Goal: Register for event/course

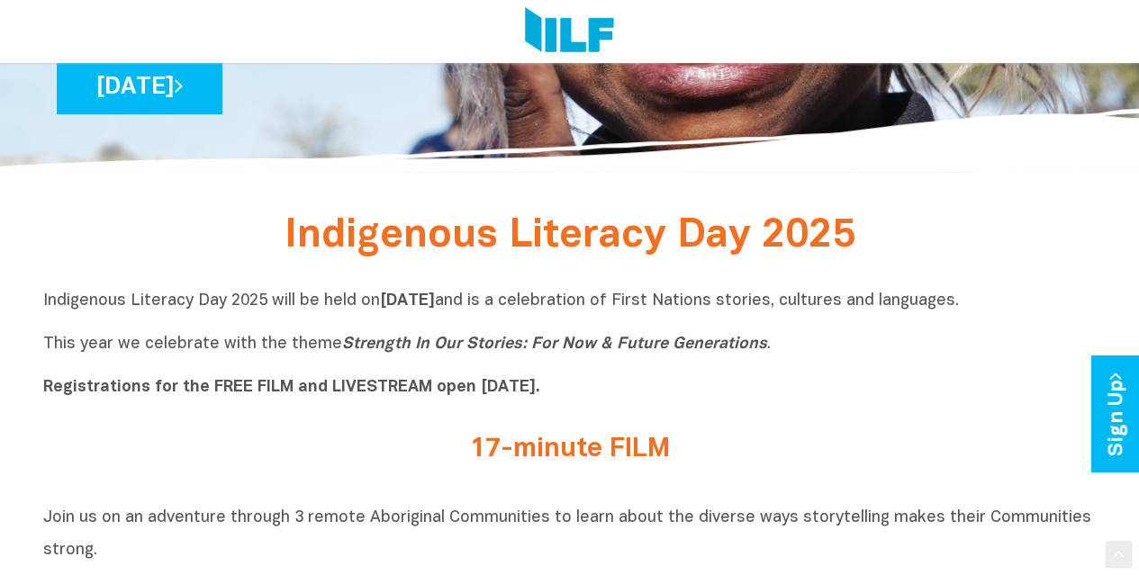
scroll to position [360, 0]
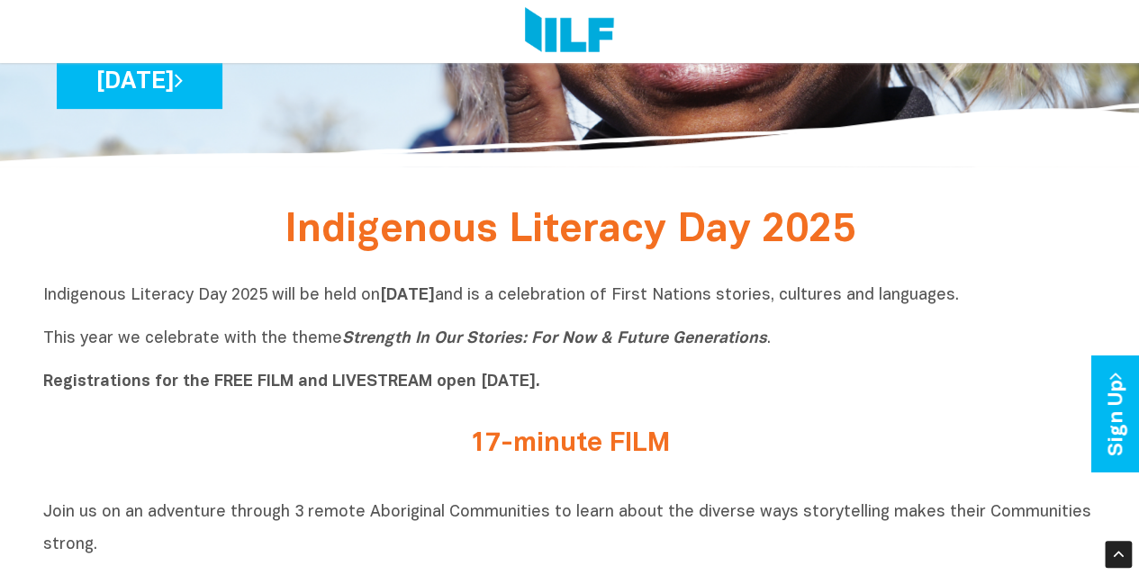
drag, startPoint x: 272, startPoint y: 226, endPoint x: 572, endPoint y: 393, distance: 344.1
copy div "Indigenous Literacy Day 2025 Indigenous Literacy Day 2025 will be held on Wedne…"
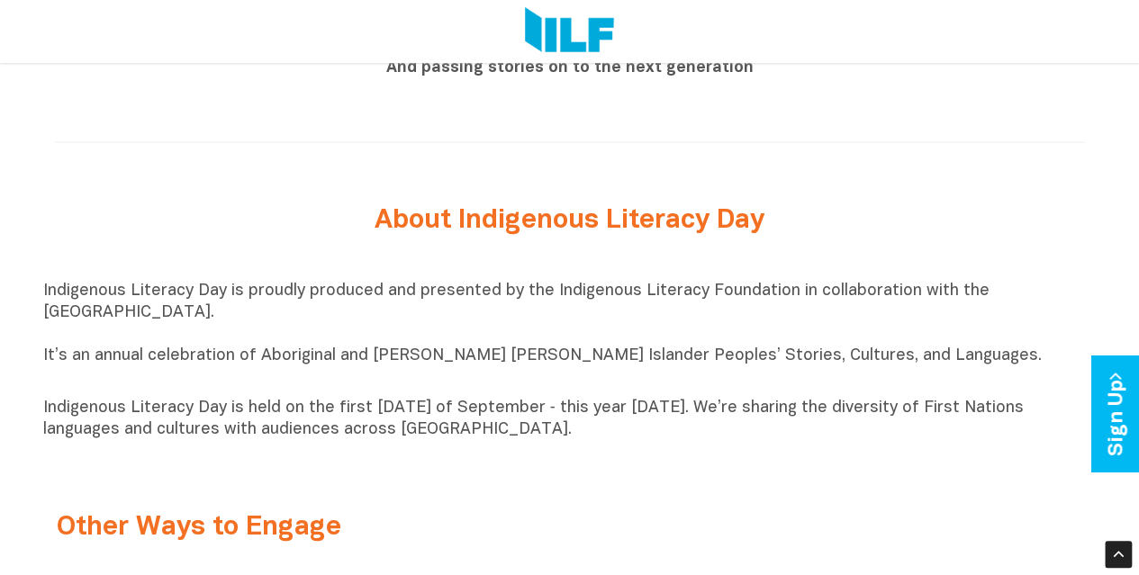
scroll to position [1800, 0]
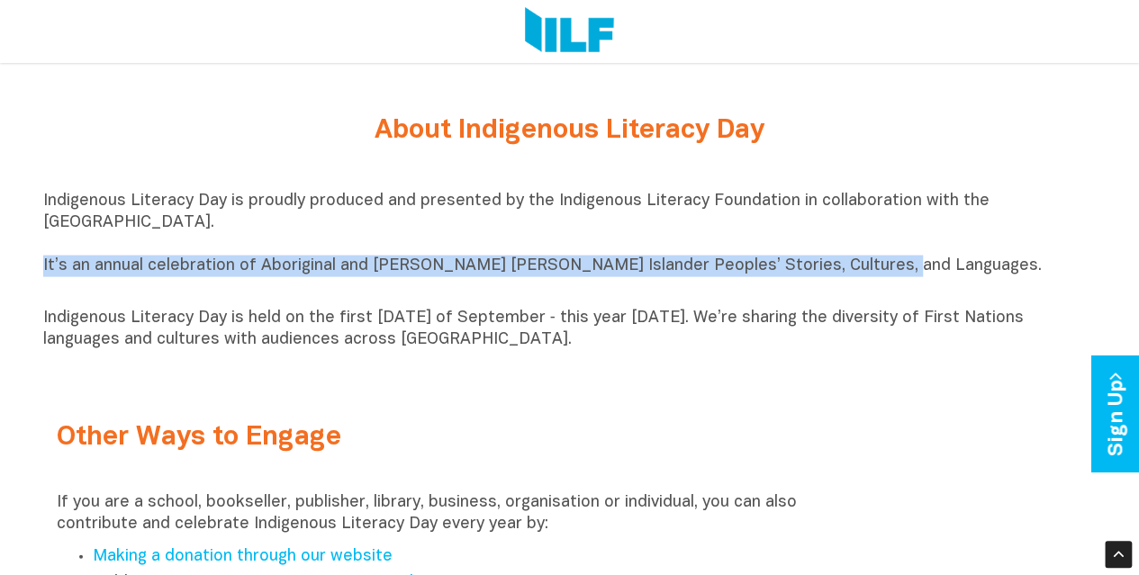
drag, startPoint x: 44, startPoint y: 280, endPoint x: 860, endPoint y: 277, distance: 816.4
click at [860, 277] on p "Indigenous Literacy Day is proudly produced and presented by the Indigenous Lit…" at bounding box center [569, 245] width 1053 height 108
copy p "It’s an annual celebration of Aboriginal and [PERSON_NAME] [PERSON_NAME] Island…"
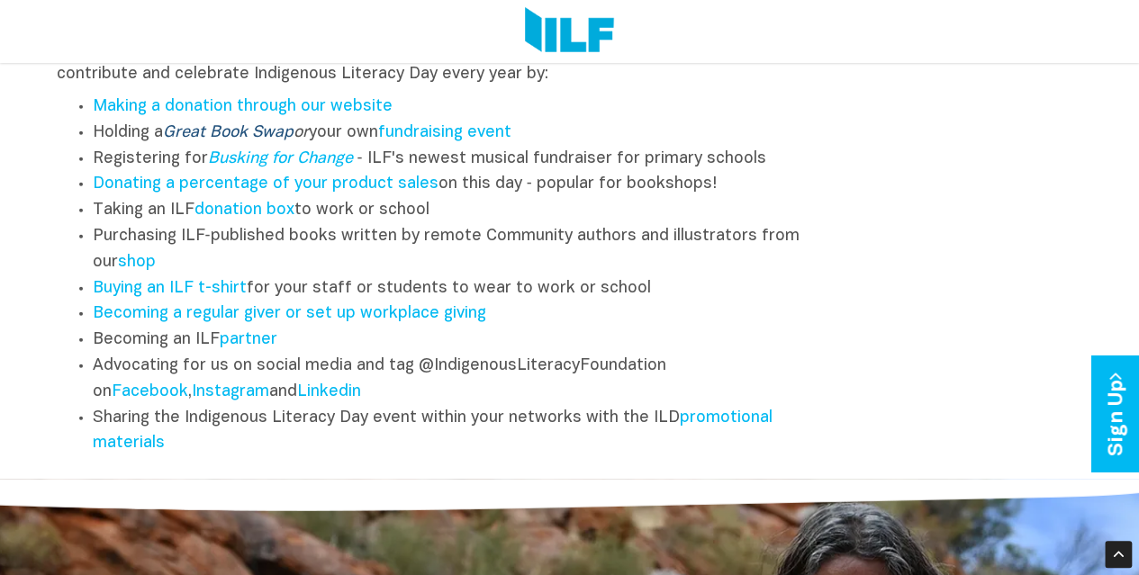
scroll to position [1890, 0]
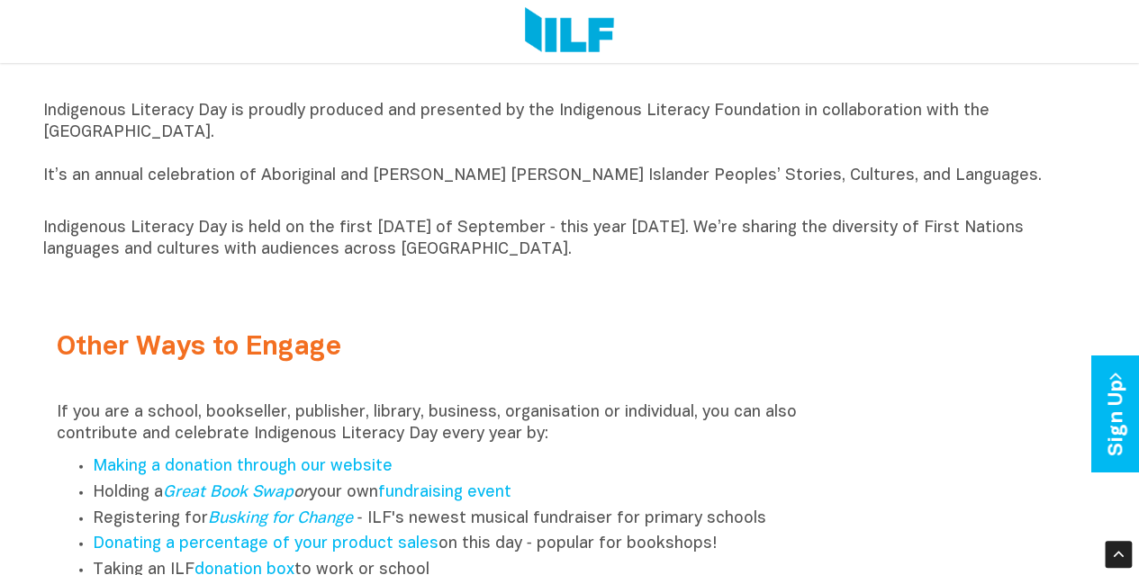
click at [617, 261] on p "Indigenous Literacy Day is held on the first [DATE] of September ‑ this year [D…" at bounding box center [569, 239] width 1053 height 43
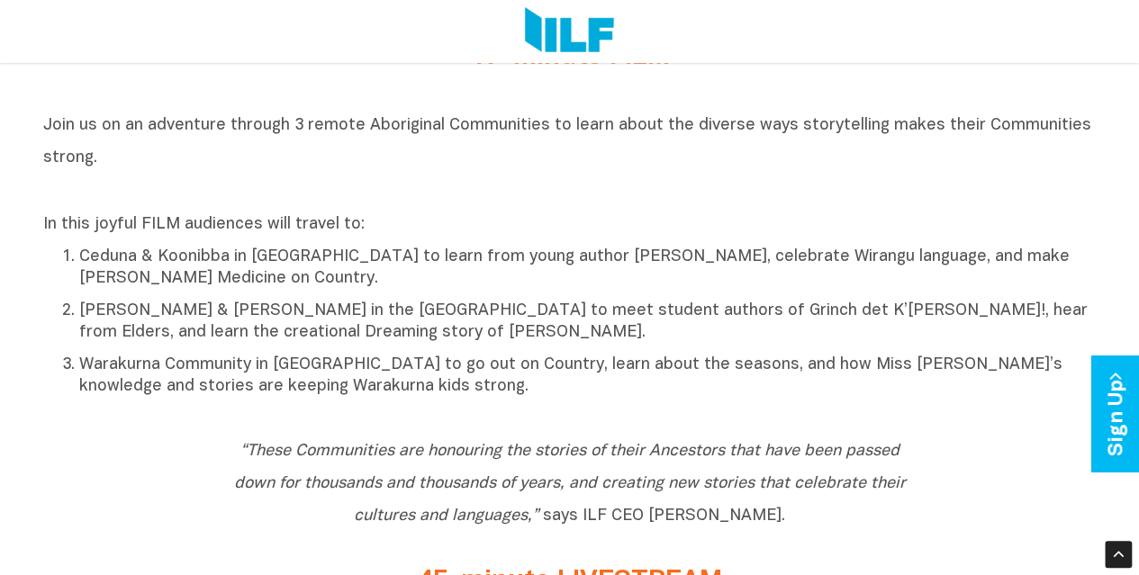
scroll to position [720, 0]
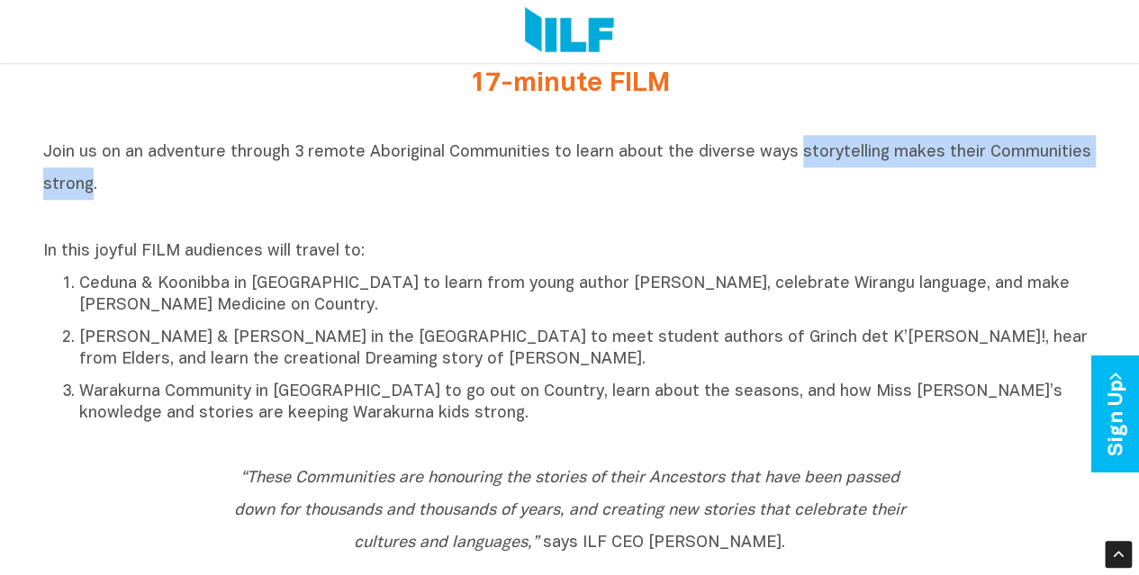
drag, startPoint x: 788, startPoint y: 152, endPoint x: 86, endPoint y: 202, distance: 702.9
click at [86, 202] on h2 "Join us on an adventure through 3 remote Aboriginal Communities to learn about …" at bounding box center [569, 183] width 1053 height 97
copy span "storytelling makes their Communities strong"
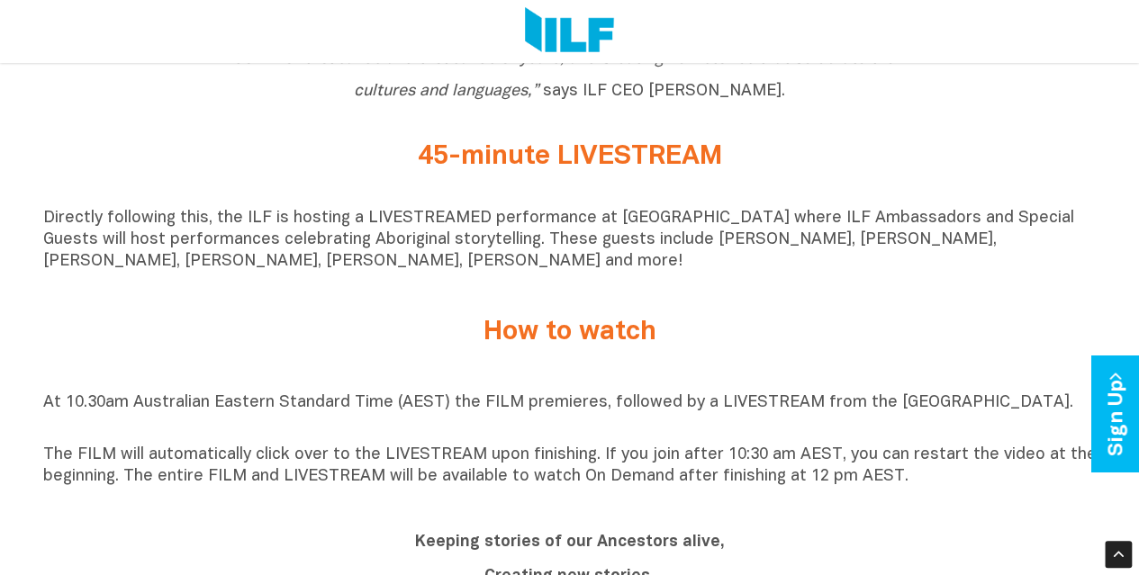
scroll to position [1170, 0]
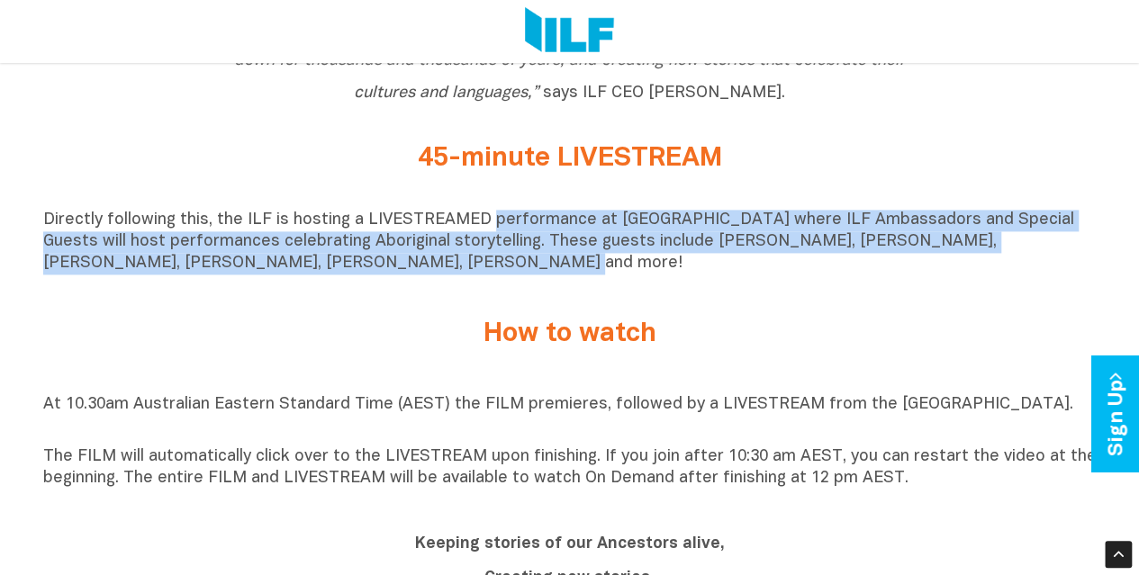
drag, startPoint x: 484, startPoint y: 231, endPoint x: 333, endPoint y: 282, distance: 159.4
click at [313, 275] on p "Directly following this, the ILF is hosting a LIVESTREAMED performance at [GEOG…" at bounding box center [569, 242] width 1053 height 65
copy p "performance at Sydney Opera House where ILF Ambassadors and Special Guests will…"
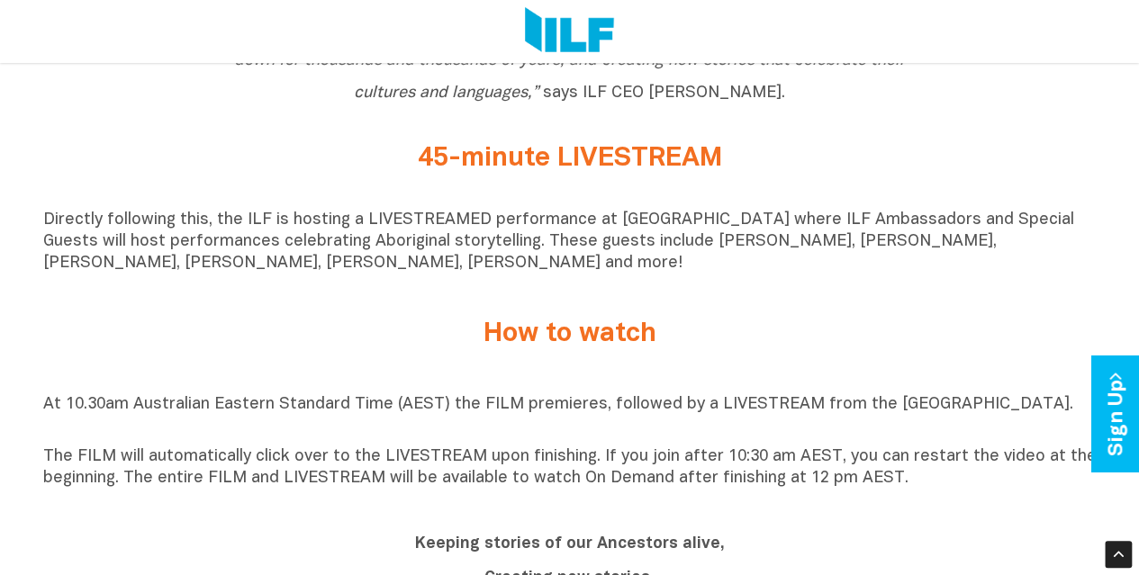
click at [664, 387] on div "At 10.30am Australian Eastern Standard Time (AEST) the FILM premieres, followed…" at bounding box center [569, 442] width 1053 height 140
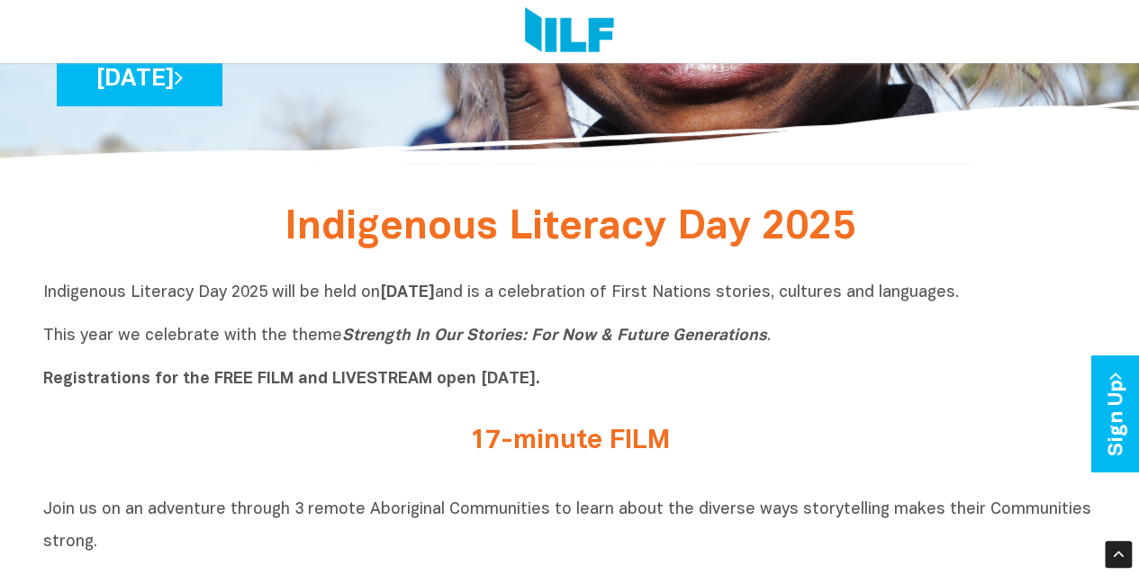
scroll to position [360, 0]
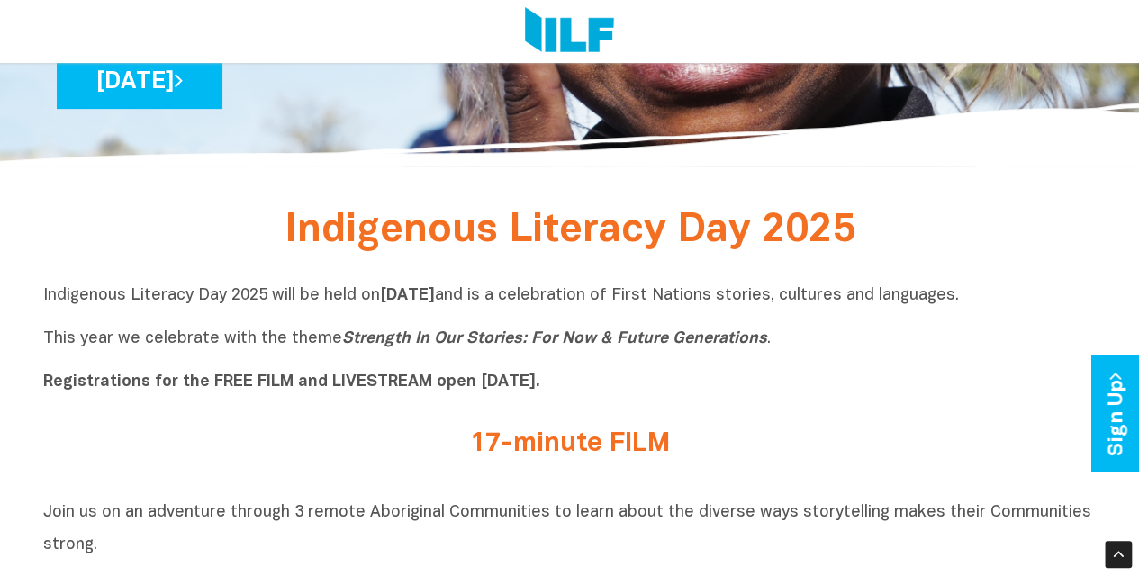
drag, startPoint x: 436, startPoint y: 386, endPoint x: 547, endPoint y: 390, distance: 111.7
click at [540, 390] on b "Registrations for the FREE FILM and LIVESTREAM open [DATE]." at bounding box center [291, 381] width 497 height 15
click at [540, 384] on b "Registrations for the FREE FILM and LIVESTREAM open [DATE]." at bounding box center [291, 381] width 497 height 15
click at [84, 382] on b "Registrations for the FREE FILM and LIVESTREAM open [DATE]." at bounding box center [291, 381] width 497 height 15
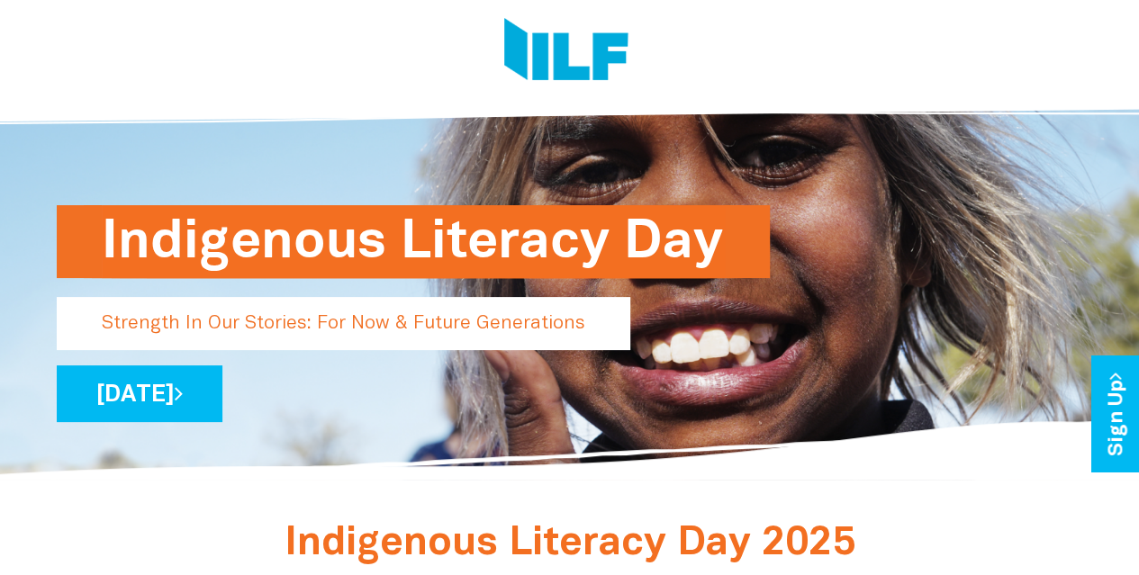
scroll to position [0, 0]
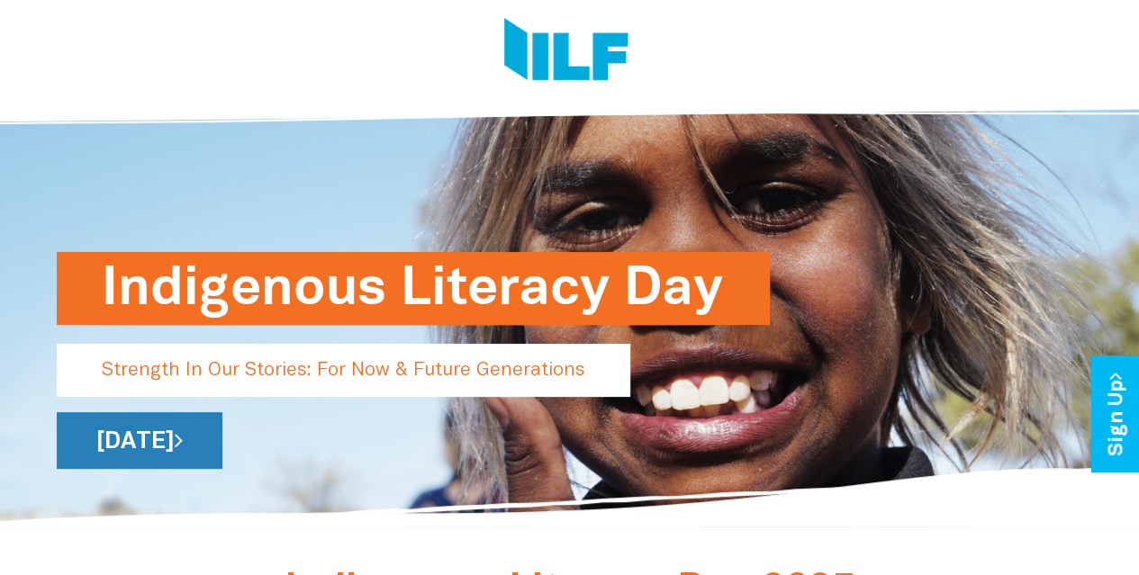
click at [222, 428] on link "[DATE]" at bounding box center [140, 440] width 166 height 57
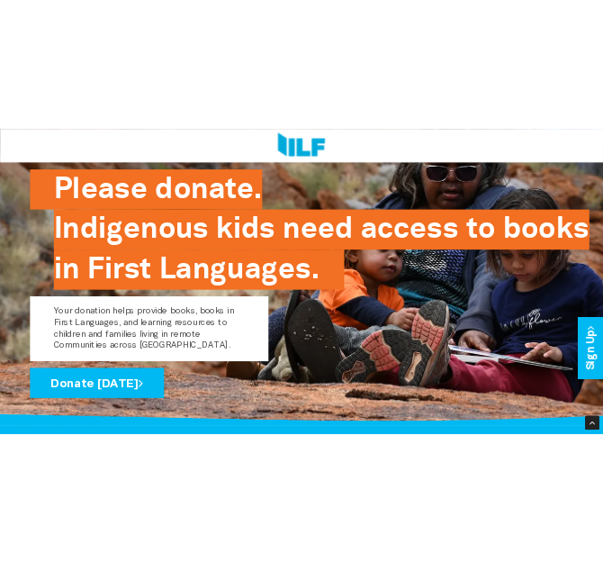
scroll to position [2839, 0]
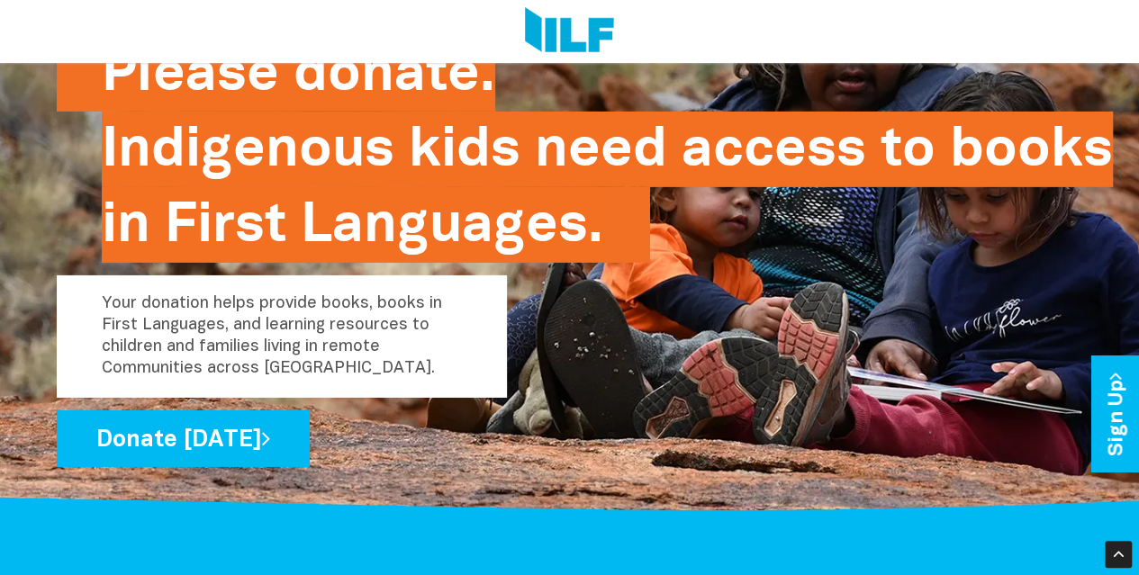
click at [729, 299] on div "Please donate. Indigenous kids need access to books in First Languages. Your do…" at bounding box center [570, 251] width 1026 height 431
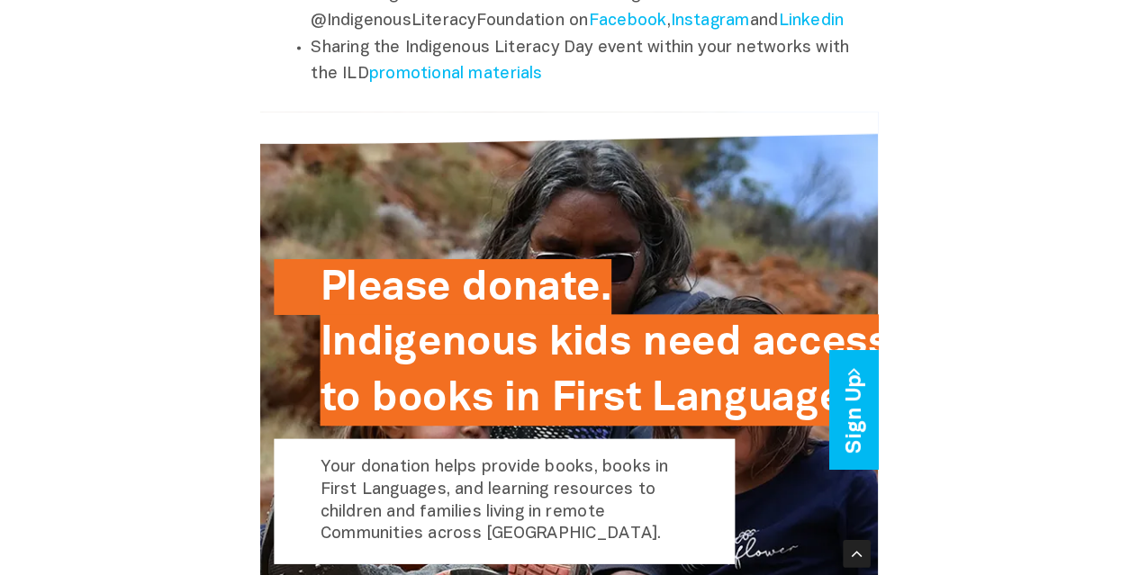
scroll to position [2811, 0]
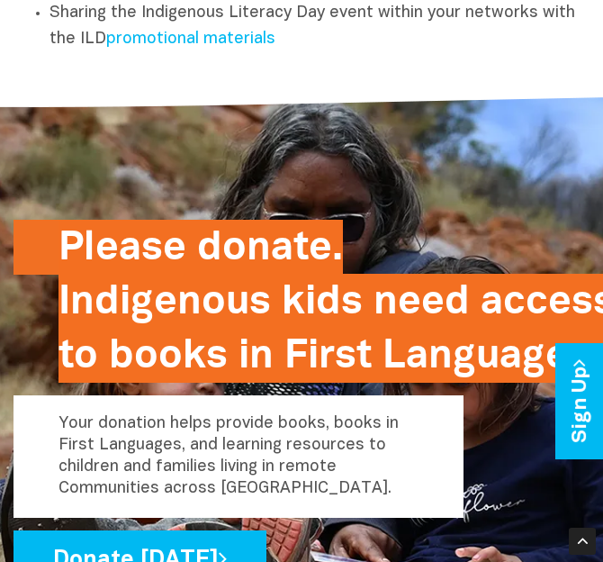
click at [403, 211] on div "Please donate. Indigenous kids need access to books in First Languages. Your do…" at bounding box center [302, 259] width 576 height 366
click at [442, 205] on div "Please donate. Indigenous kids need access to books in First Languages. Your do…" at bounding box center [302, 259] width 576 height 366
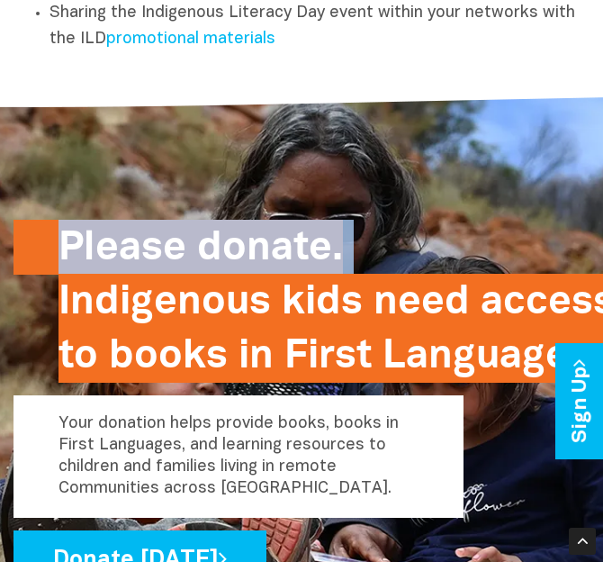
click at [442, 205] on div "Please donate. Indigenous kids need access to books in First Languages. Your do…" at bounding box center [302, 259] width 576 height 366
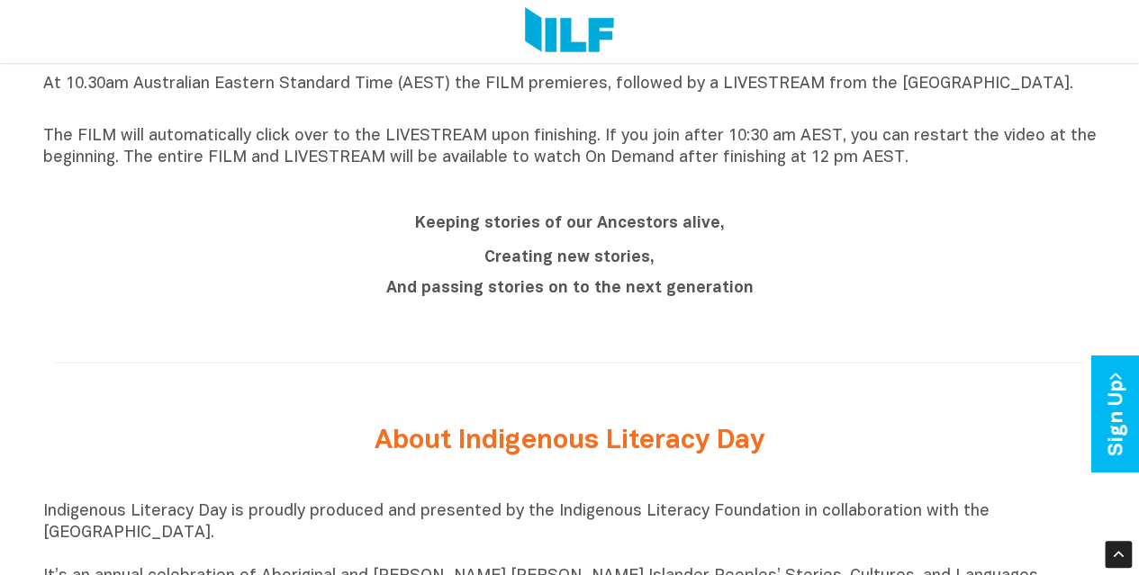
scroll to position [1260, 0]
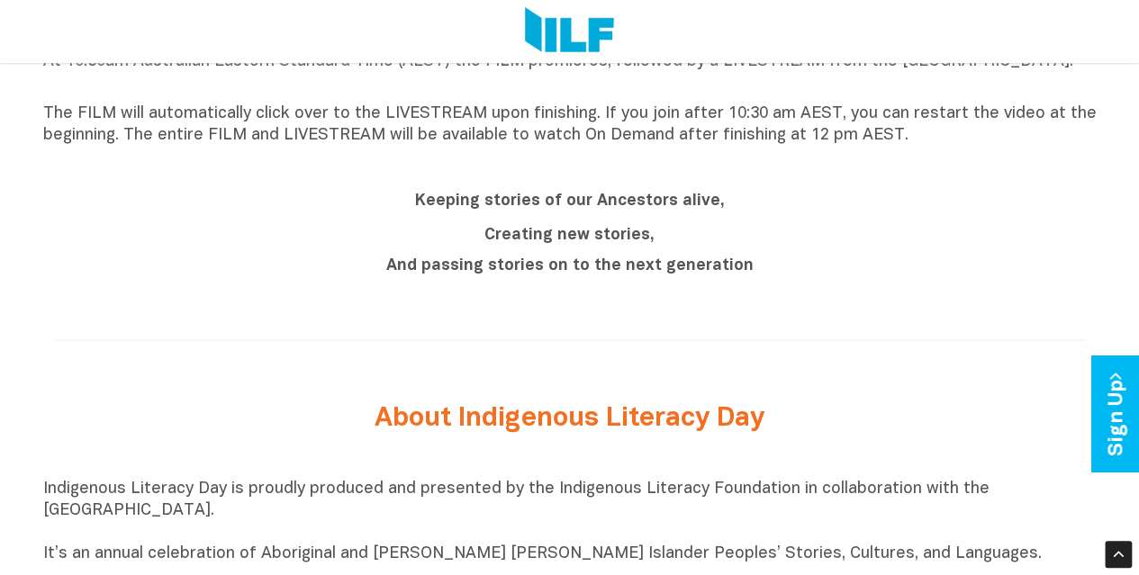
scroll to position [1530, 0]
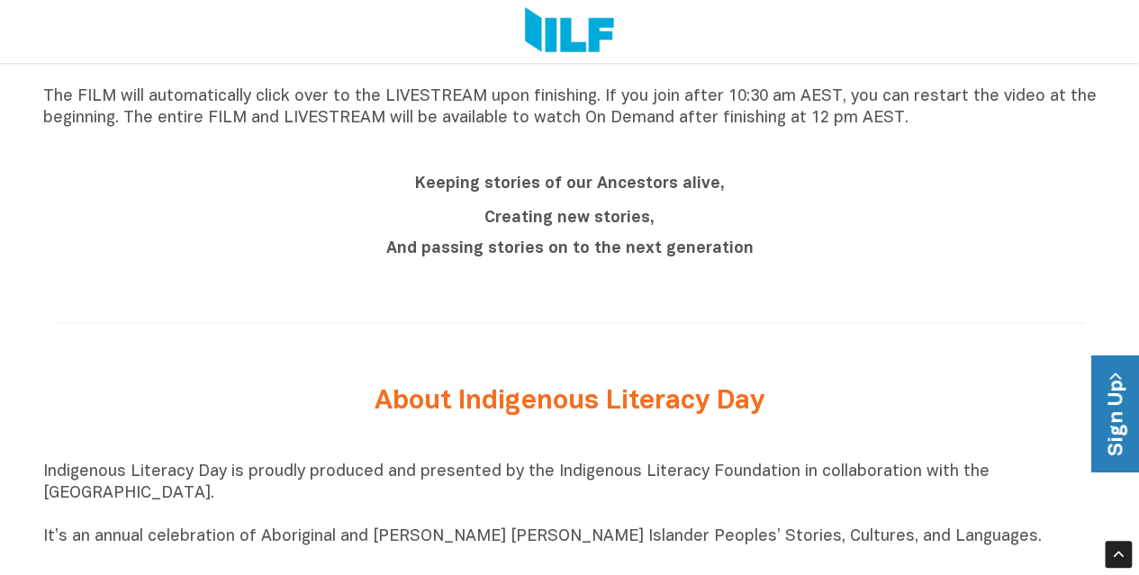
click at [1120, 429] on link "Sign Up" at bounding box center [1116, 414] width 51 height 116
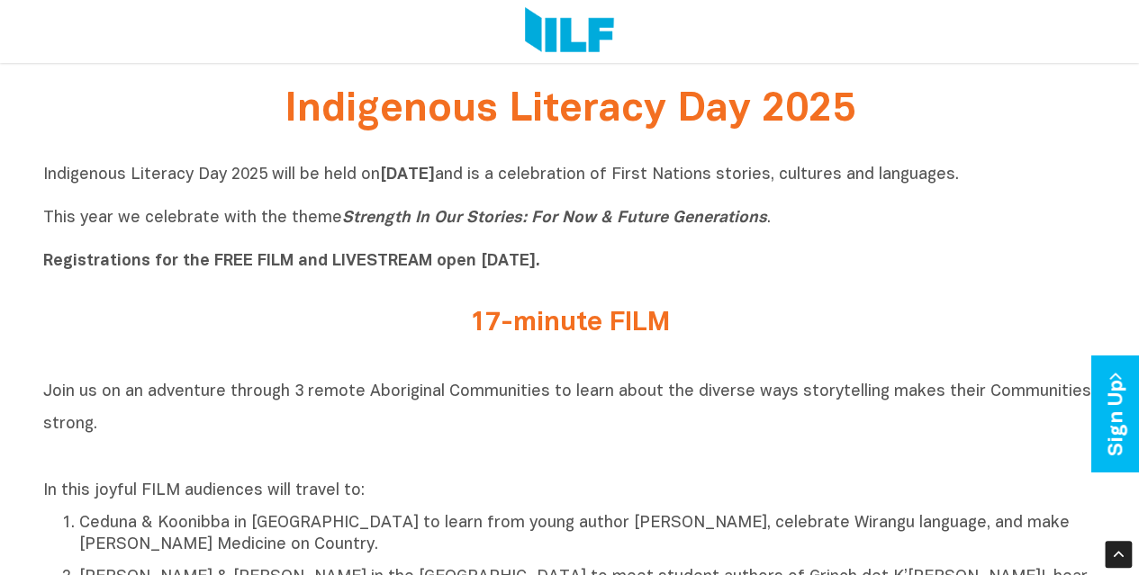
scroll to position [470, 0]
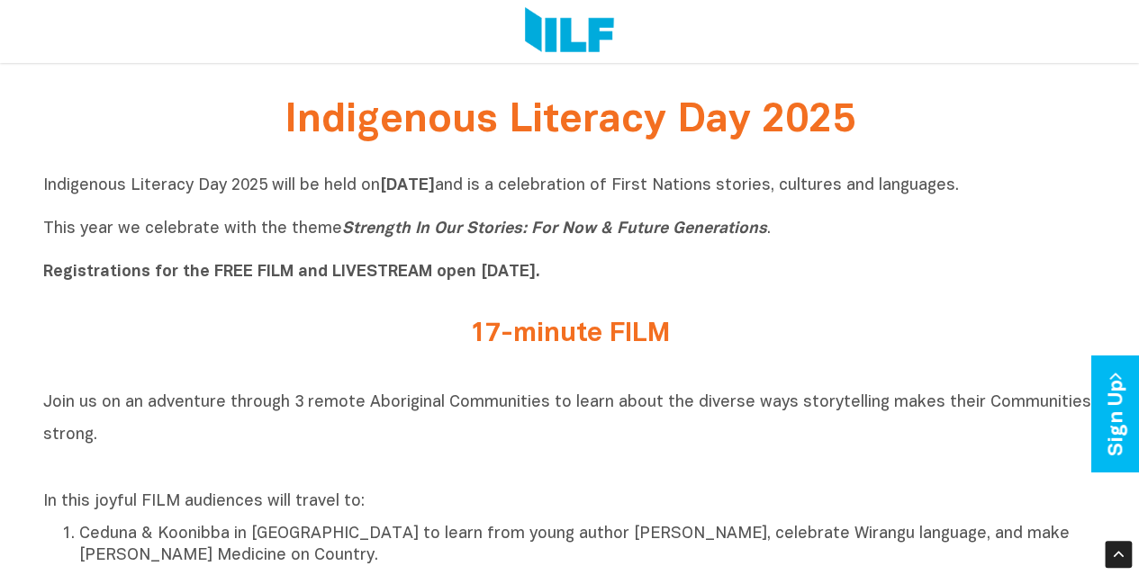
drag, startPoint x: 455, startPoint y: 275, endPoint x: 550, endPoint y: 275, distance: 94.5
click at [540, 275] on b "Registrations for the FREE FILM and LIVESTREAM open [DATE]." at bounding box center [291, 272] width 497 height 15
drag, startPoint x: 585, startPoint y: 287, endPoint x: 590, endPoint y: 301, distance: 14.2
click at [585, 286] on div "Indigenous Literacy Day 2025 will be held on Wednesday 3 September and is a cel…" at bounding box center [569, 234] width 1053 height 117
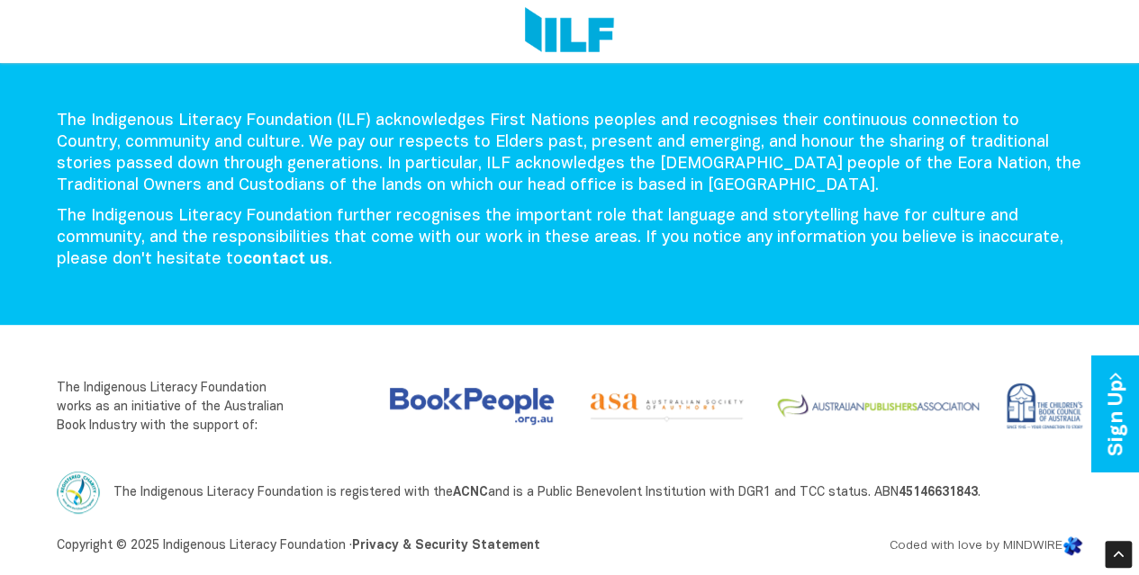
scroll to position [2135, 0]
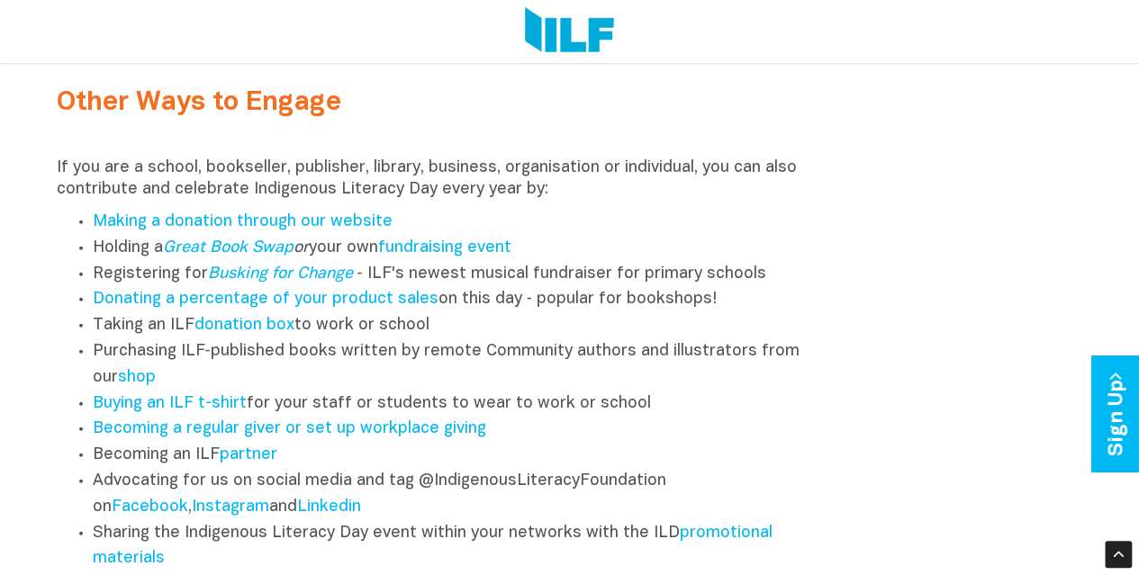
click at [841, 212] on div "Other Ways to Engage If you are a school, bookseller, publisher, library, busin…" at bounding box center [569, 316] width 1053 height 529
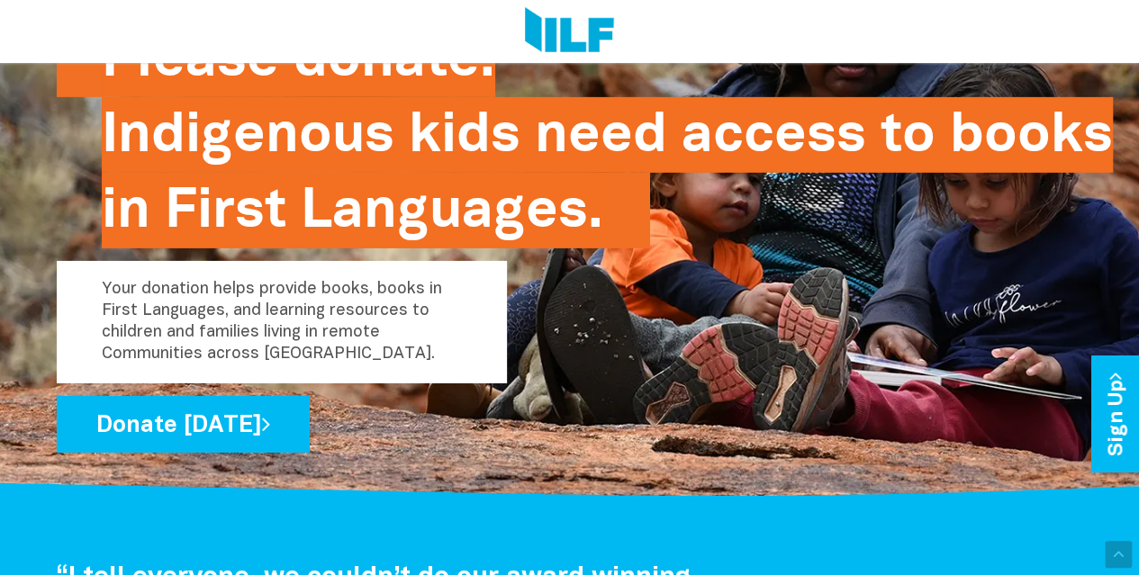
scroll to position [3710, 0]
